Goal: Task Accomplishment & Management: Use online tool/utility

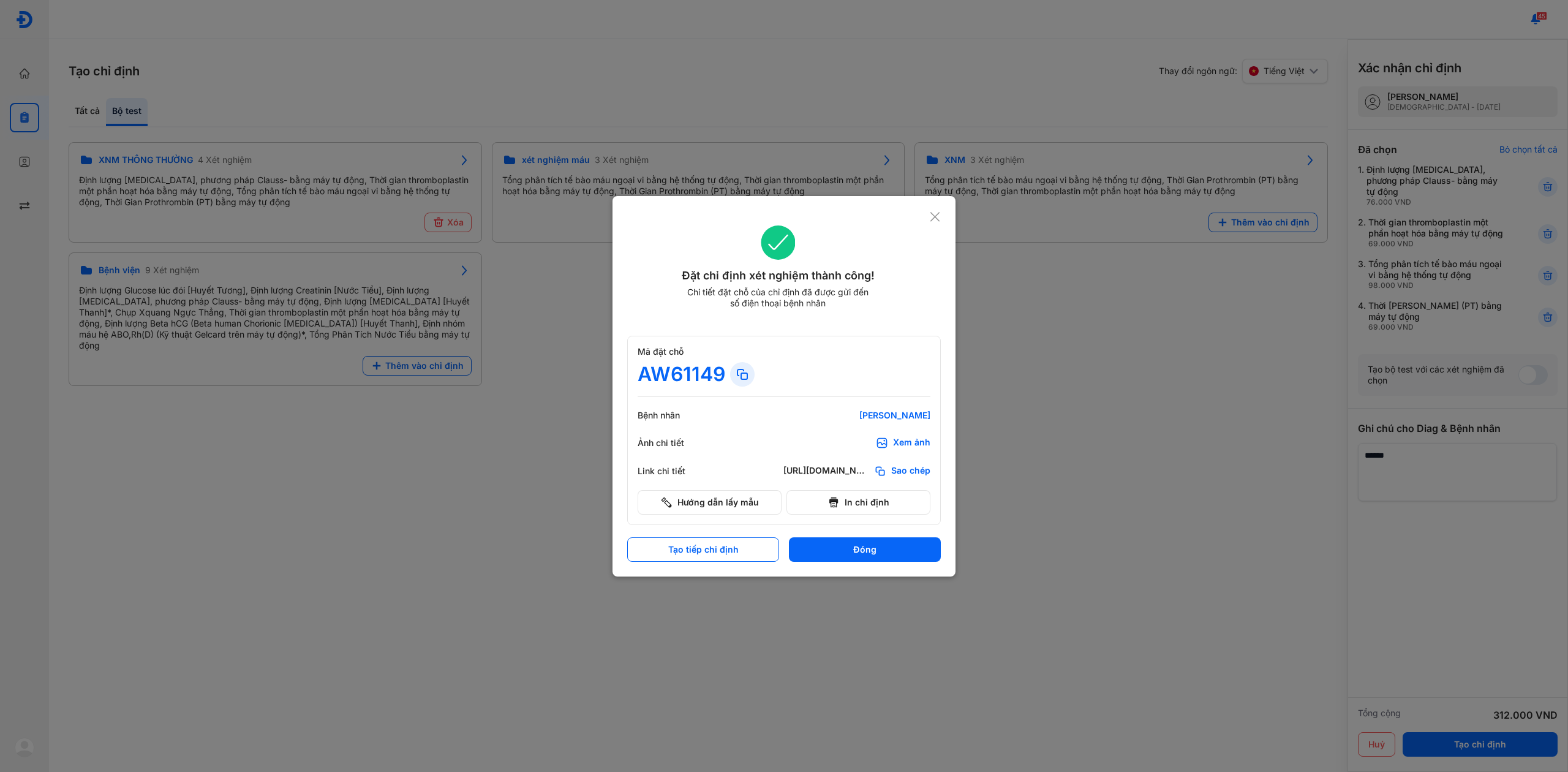
click at [934, 214] on icon at bounding box center [934, 217] width 12 height 13
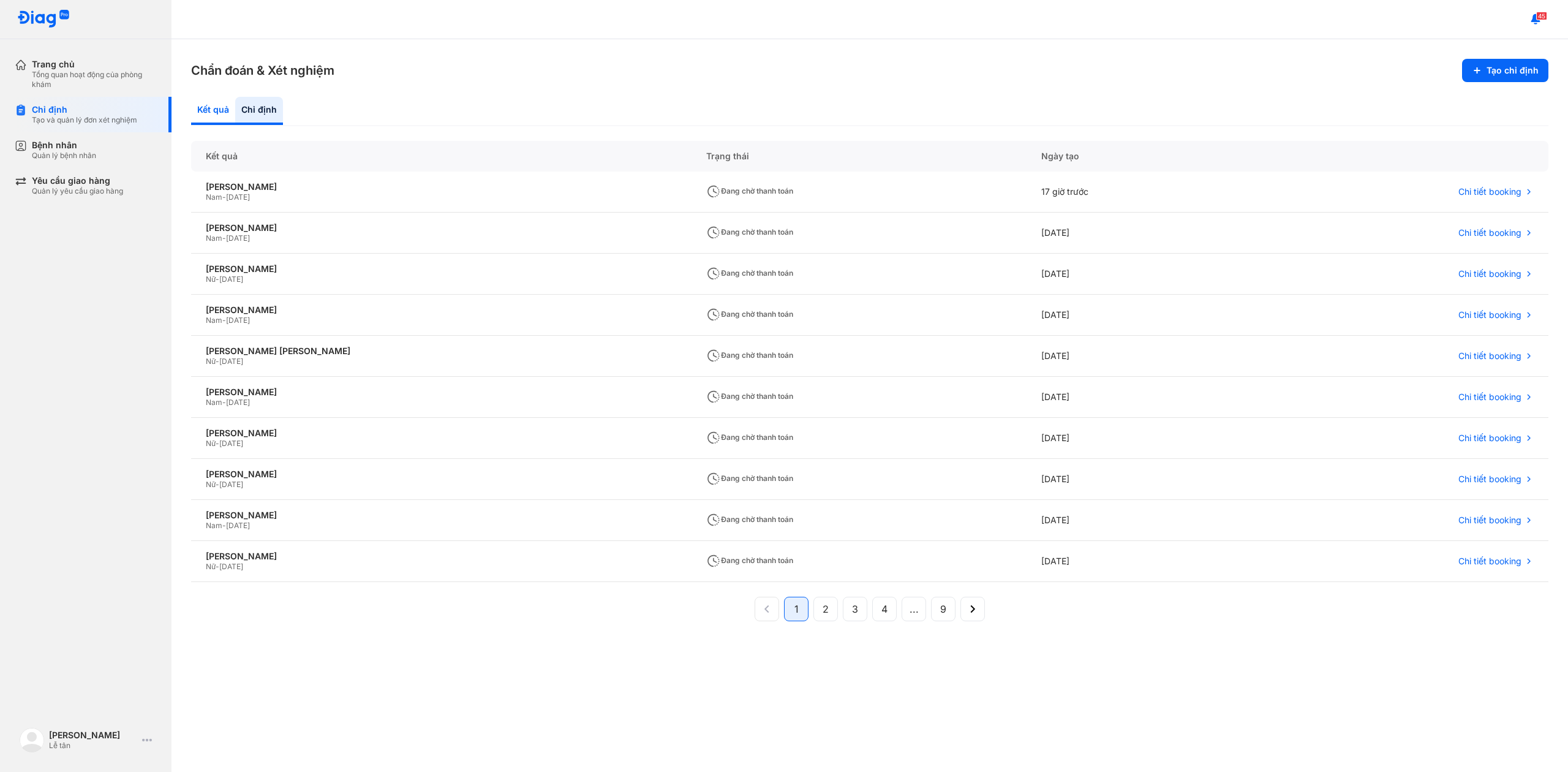
click at [218, 104] on div "Kết quả" at bounding box center [213, 110] width 44 height 28
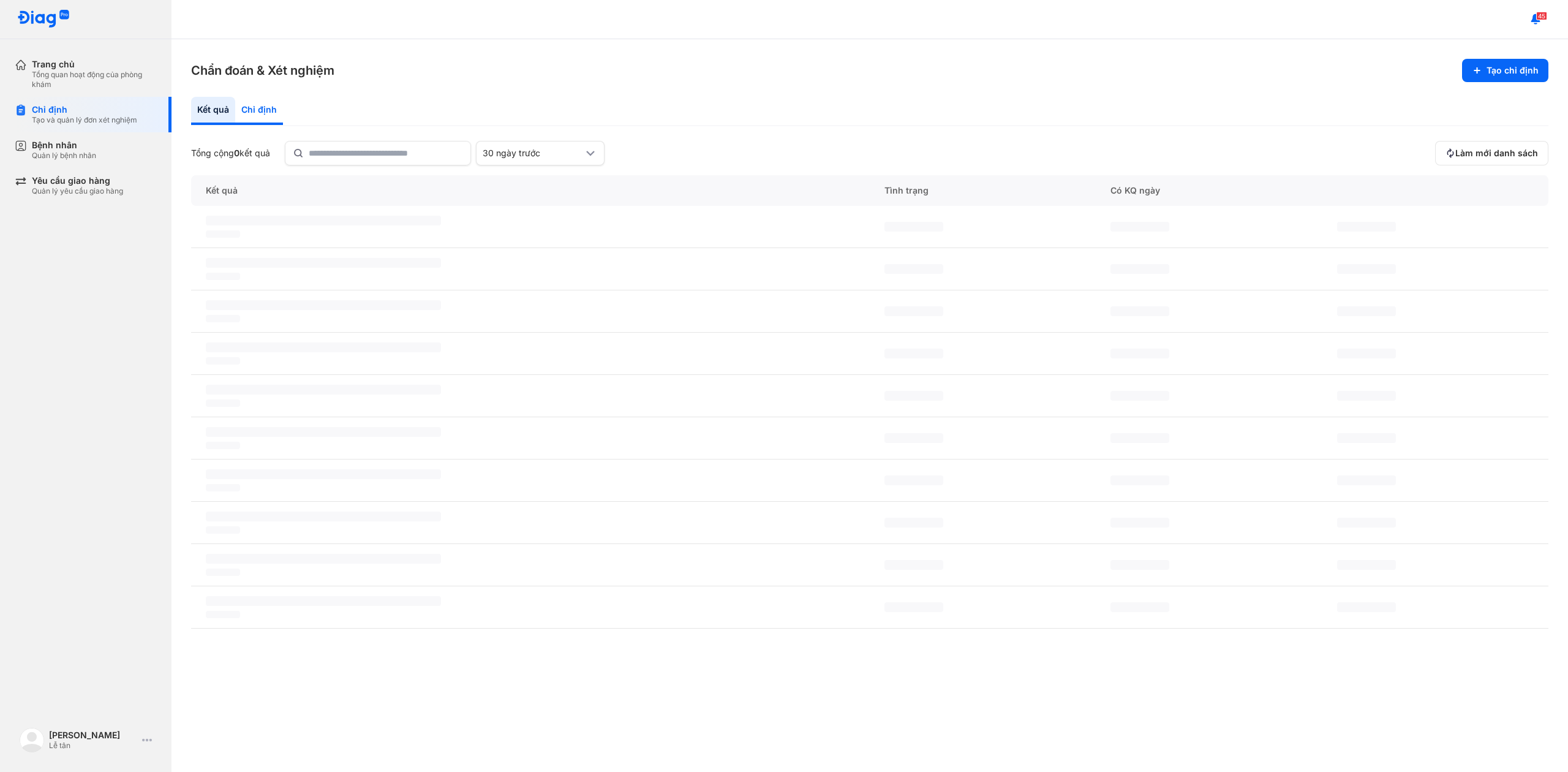
click at [270, 107] on div "Chỉ định" at bounding box center [259, 110] width 48 height 28
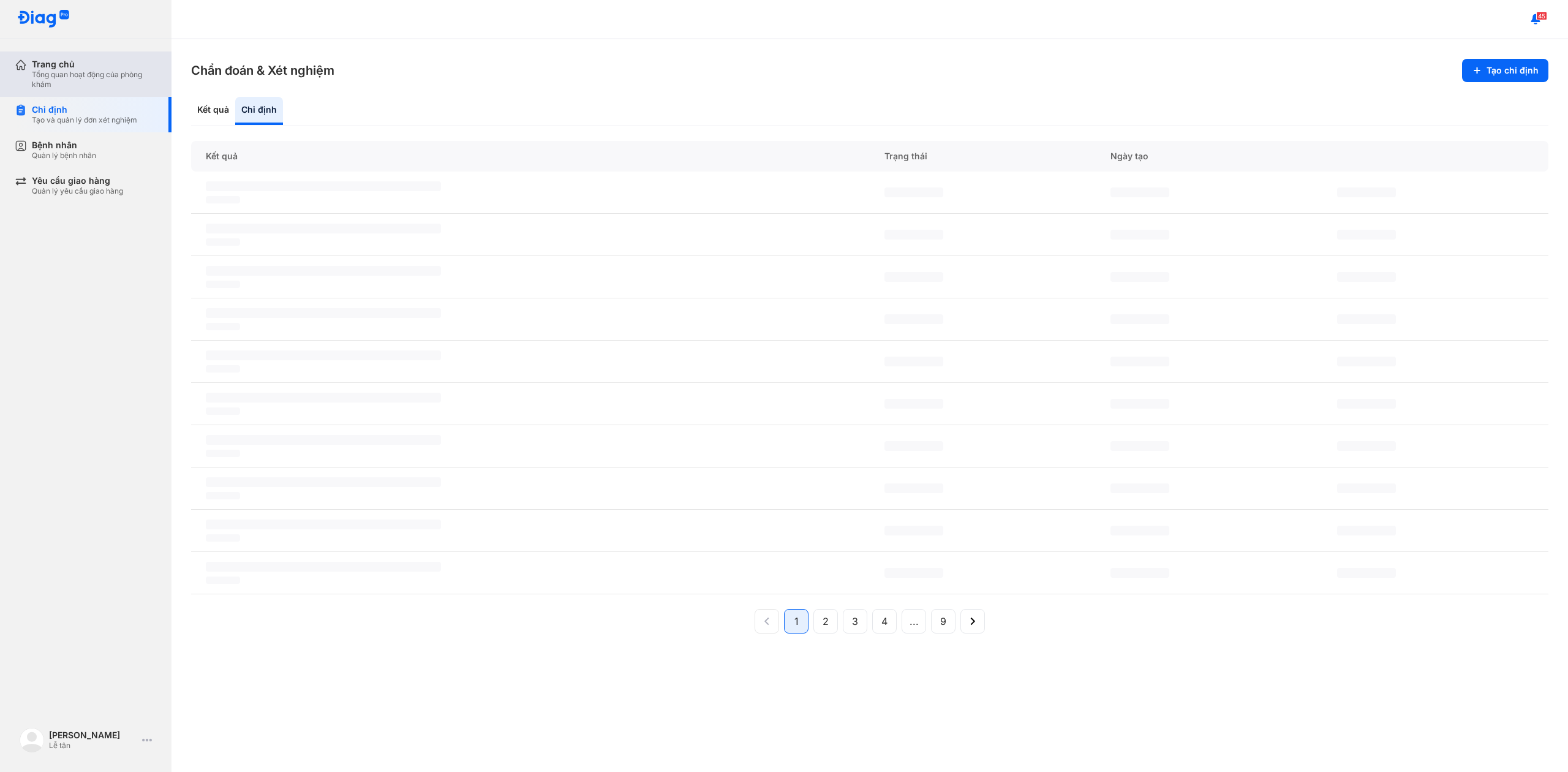
click at [106, 71] on div "Tổng quan hoạt động của phòng khám" at bounding box center [94, 79] width 125 height 20
click at [111, 75] on div "Tổng quan hoạt động của phòng khám" at bounding box center [94, 79] width 125 height 20
click at [227, 109] on div "Kết quả" at bounding box center [213, 110] width 44 height 28
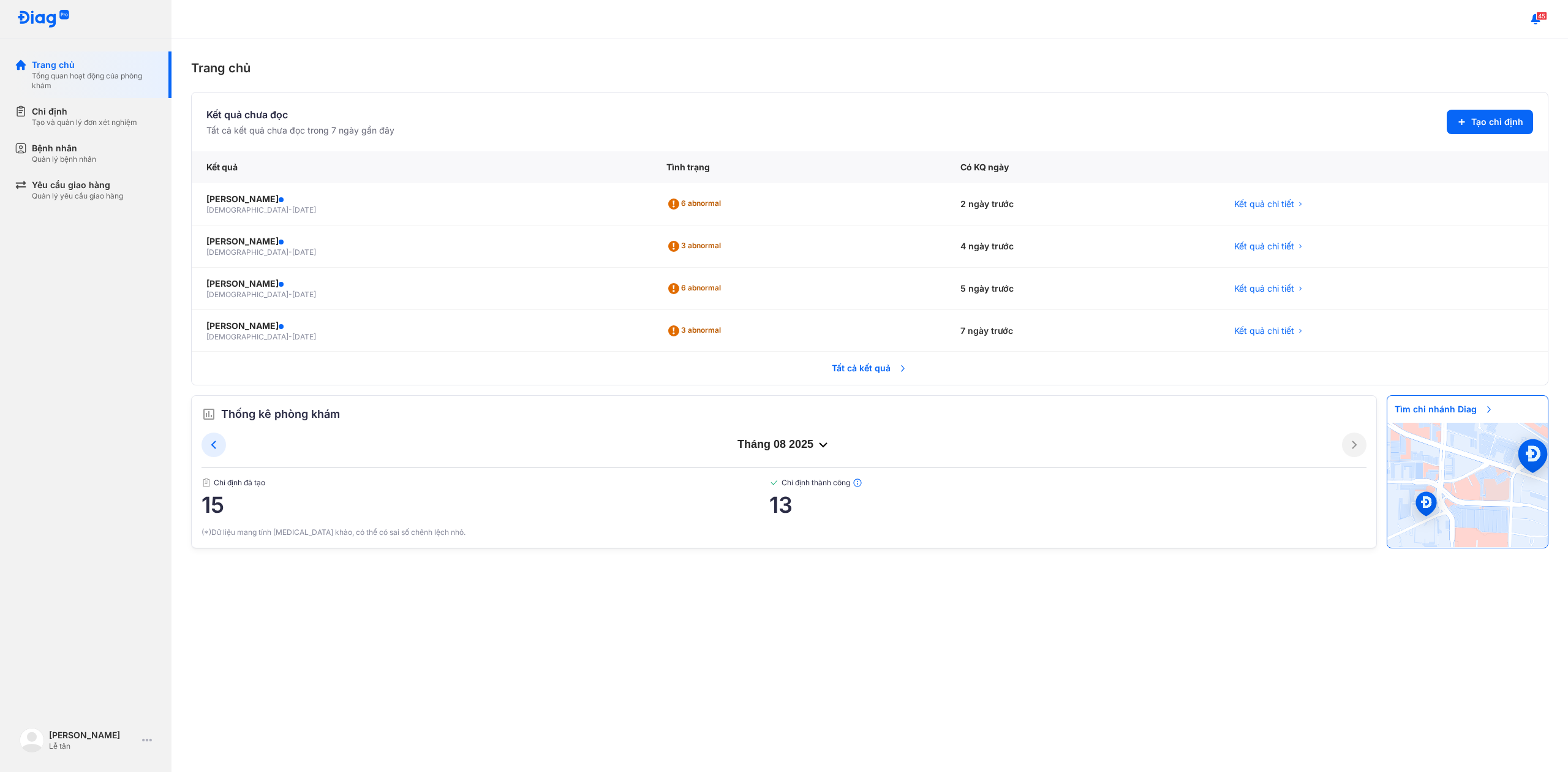
click at [753, 367] on tr "Tất cả kết quả" at bounding box center [869, 367] width 1356 height 33
click at [844, 378] on span "Tất cả kết quả" at bounding box center [869, 368] width 90 height 27
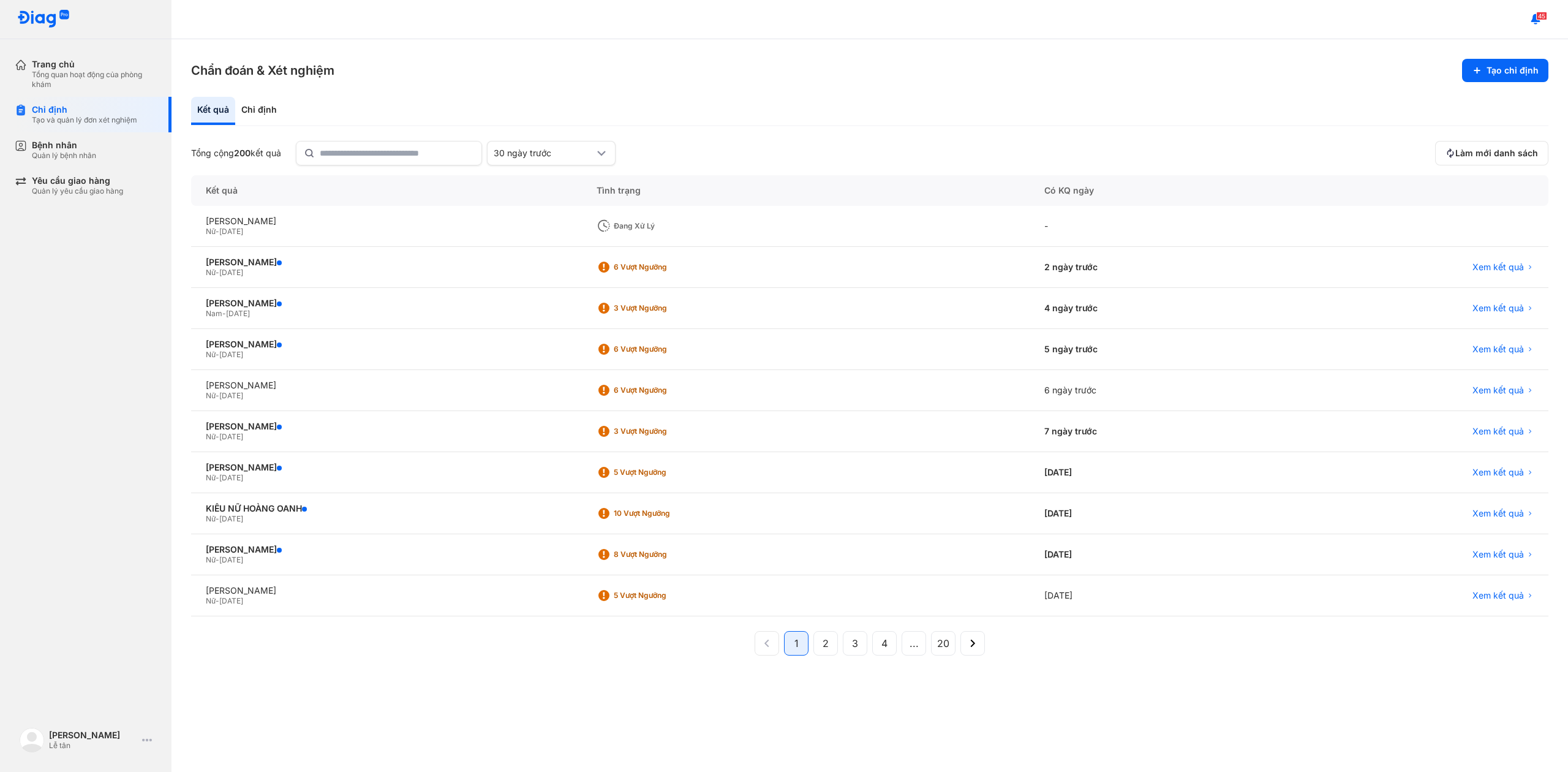
click at [716, 237] on div "Đang xử lý" at bounding box center [805, 226] width 448 height 41
click at [243, 228] on span "[DATE]" at bounding box center [231, 231] width 23 height 9
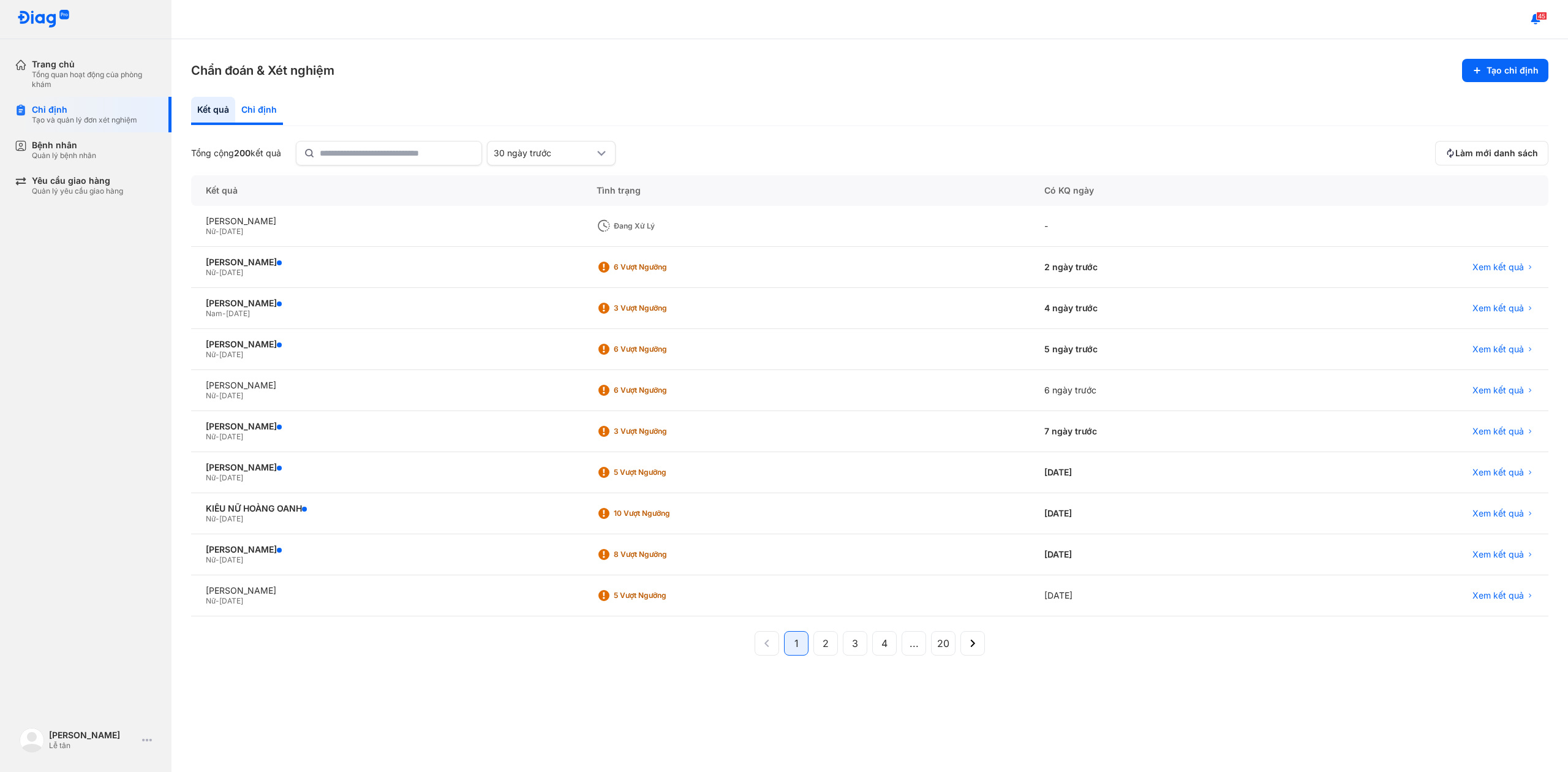
click at [239, 108] on div "Chỉ định" at bounding box center [259, 110] width 48 height 28
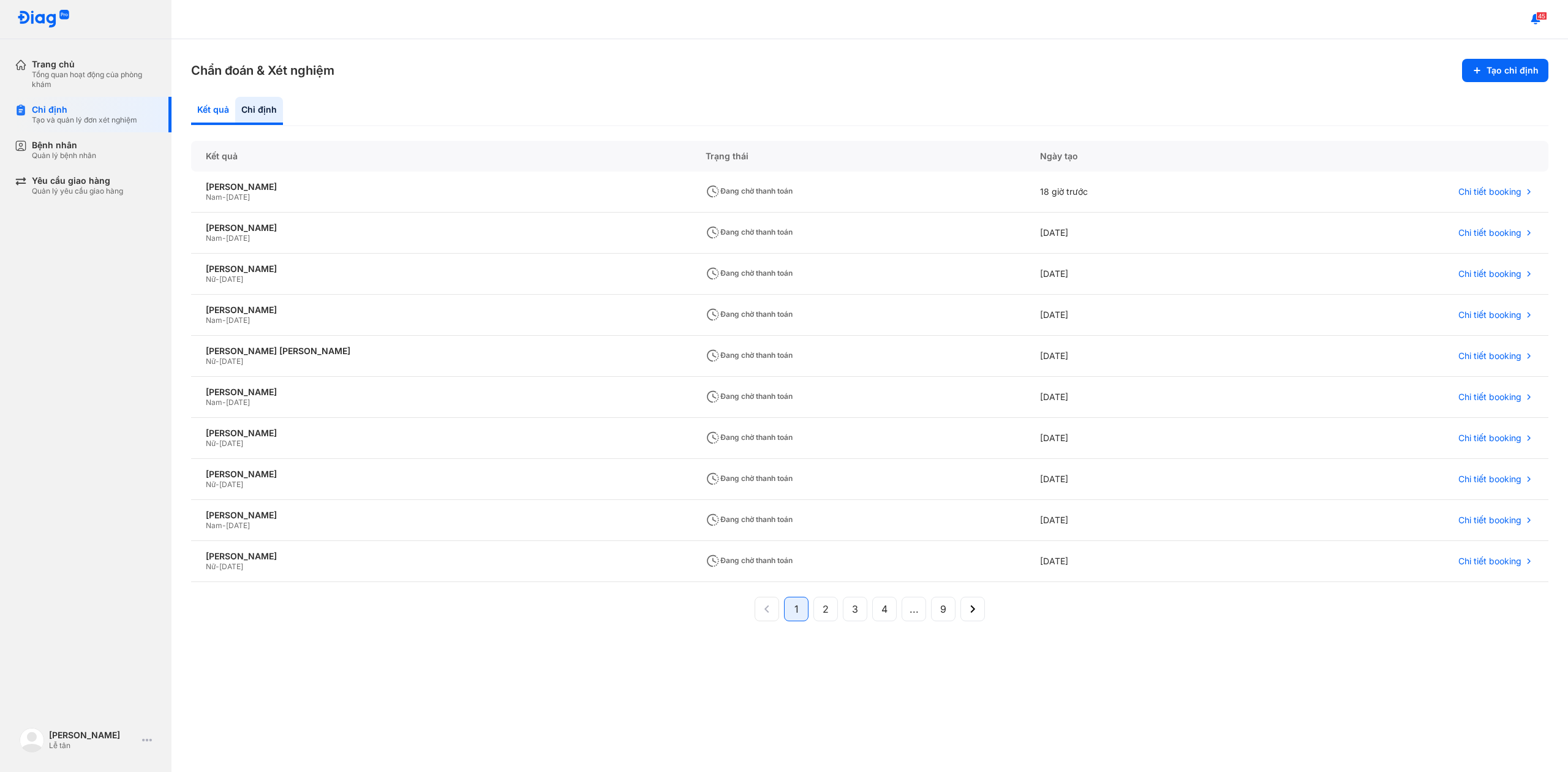
click at [199, 113] on div "Kết quả" at bounding box center [213, 110] width 44 height 28
